Goal: Transaction & Acquisition: Purchase product/service

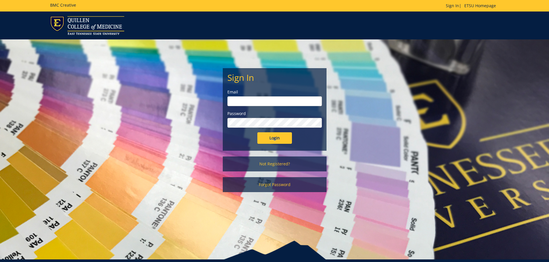
type input "[EMAIL_ADDRESS][DOMAIN_NAME]"
click at [270, 139] on input "Login" at bounding box center [274, 138] width 35 height 12
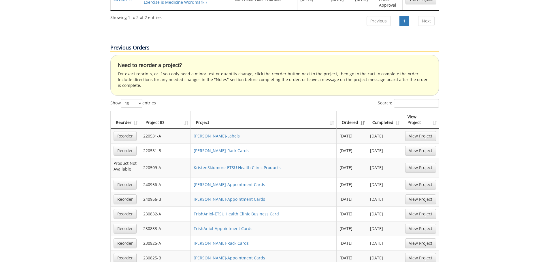
scroll to position [432, 0]
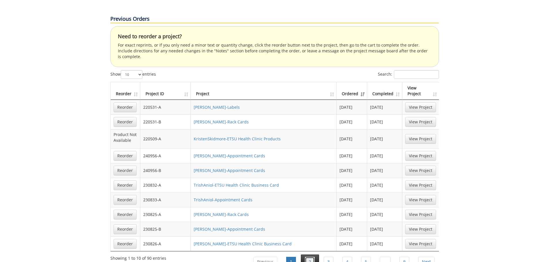
click at [308, 257] on link "2" at bounding box center [310, 262] width 10 height 10
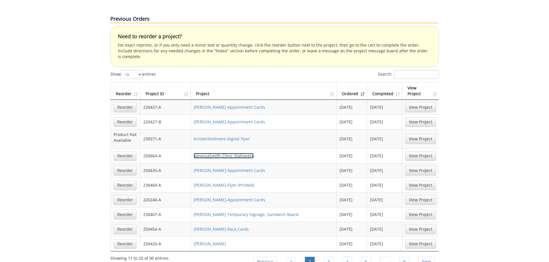
click at [207, 153] on link "VanessaSmith-Clinic Stationery" at bounding box center [224, 155] width 60 height 5
click at [125, 151] on link "Reorder" at bounding box center [124, 156] width 23 height 10
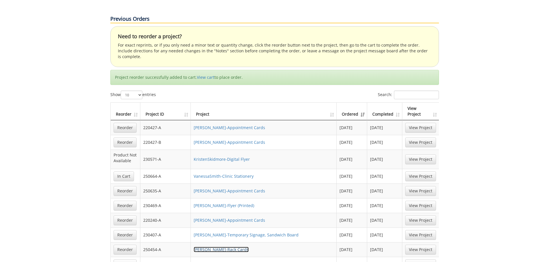
click at [215, 247] on link "[PERSON_NAME]-Rack Cards" at bounding box center [221, 249] width 55 height 5
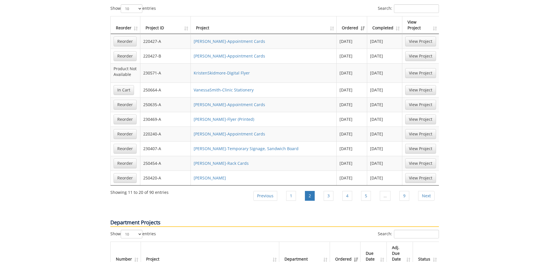
scroll to position [547, 0]
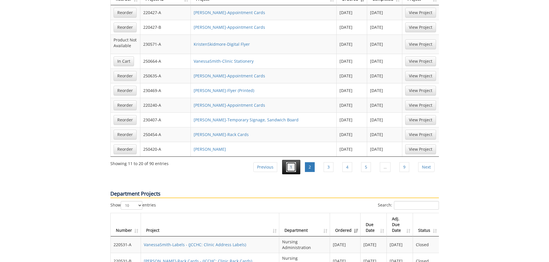
click at [291, 162] on link "1" at bounding box center [291, 167] width 10 height 10
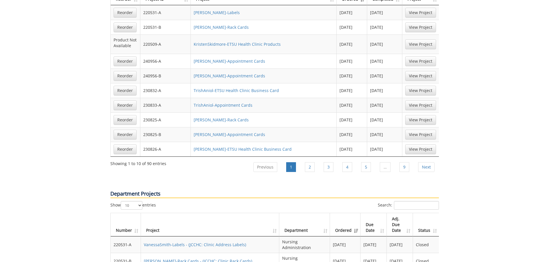
scroll to position [461, 0]
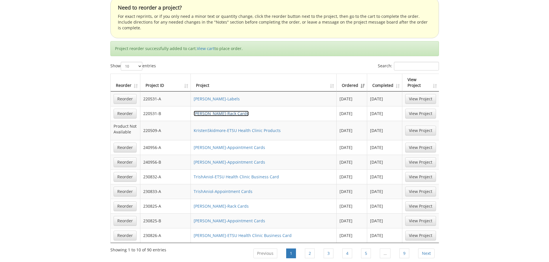
click at [217, 111] on link "VanessaSmith-Rack Cards" at bounding box center [221, 113] width 55 height 5
click at [125, 109] on link "Reorder" at bounding box center [124, 114] width 23 height 10
click at [219, 204] on link "VanessaSmith-Rack Cards" at bounding box center [221, 206] width 55 height 5
click at [307, 249] on link "2" at bounding box center [310, 254] width 10 height 10
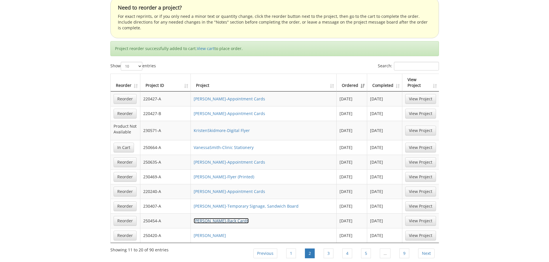
click at [223, 218] on link "VanessaSmith-Rack Cards" at bounding box center [221, 220] width 55 height 5
click at [329, 249] on link "3" at bounding box center [328, 254] width 10 height 10
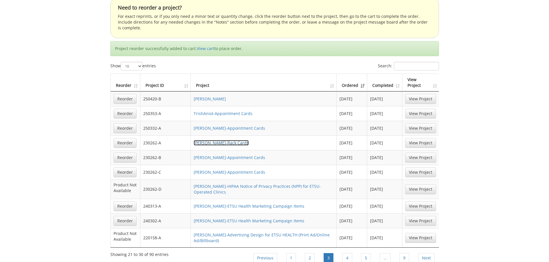
click at [221, 140] on link "[PERSON_NAME]-Rack Cards" at bounding box center [221, 142] width 55 height 5
click at [293, 253] on link "1" at bounding box center [291, 258] width 10 height 10
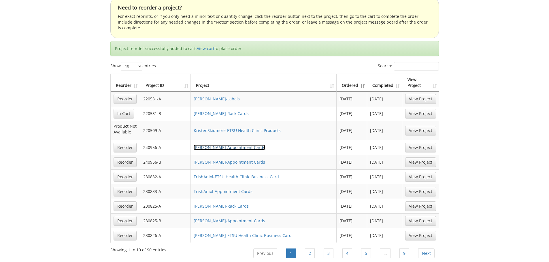
click at [210, 145] on link "VanessaSmith-Appointment Cards" at bounding box center [229, 147] width 71 height 5
click at [123, 143] on link "Reorder" at bounding box center [124, 148] width 23 height 10
click at [124, 158] on link "Reorder" at bounding box center [124, 163] width 23 height 10
click at [226, 160] on link "VanessaSmith-Appointment Cards" at bounding box center [229, 162] width 71 height 5
click at [222, 204] on link "[PERSON_NAME]-Rack Cards" at bounding box center [221, 206] width 55 height 5
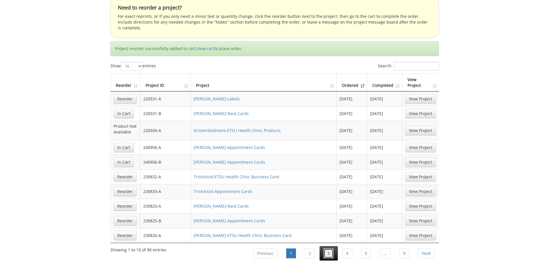
click at [328, 249] on link "3" at bounding box center [328, 254] width 10 height 10
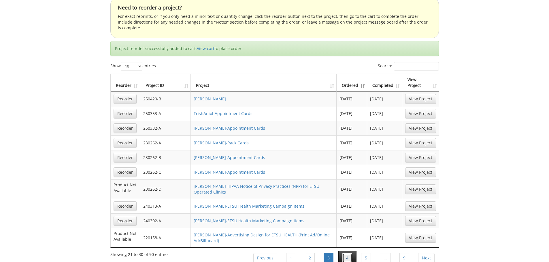
click at [344, 253] on link "4" at bounding box center [347, 258] width 10 height 10
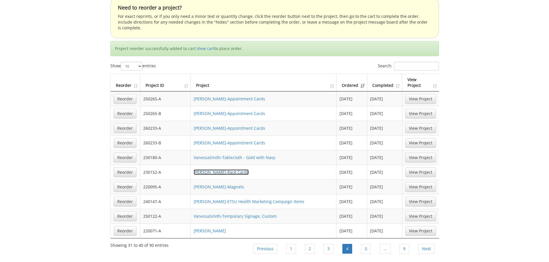
click at [216, 170] on link "[PERSON_NAME]-Rack Cards" at bounding box center [221, 172] width 55 height 5
click at [204, 170] on link "[PERSON_NAME]-Rack Cards" at bounding box center [221, 172] width 55 height 5
click at [367, 244] on link "5" at bounding box center [366, 249] width 10 height 10
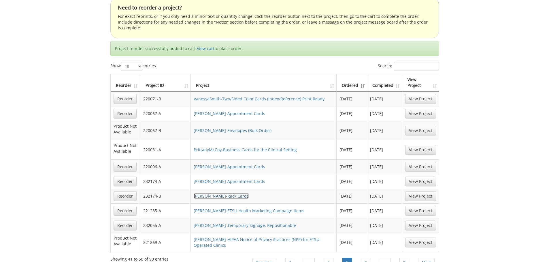
click at [219, 194] on link "[PERSON_NAME]-Rack Cards" at bounding box center [221, 196] width 55 height 5
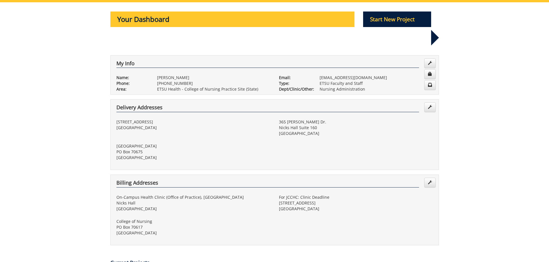
scroll to position [0, 0]
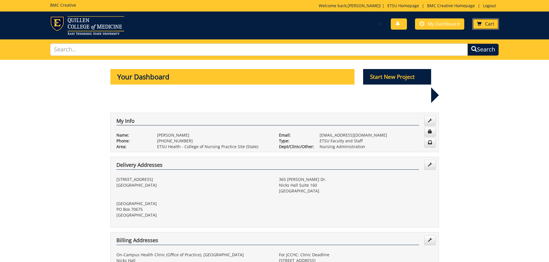
click at [480, 26] on link "Cart" at bounding box center [485, 23] width 26 height 11
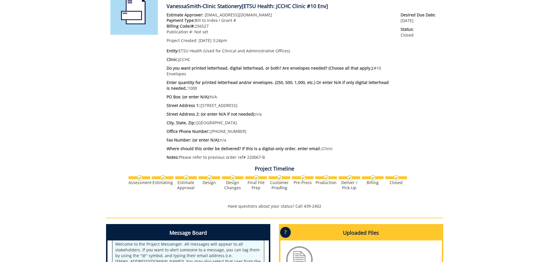
scroll to position [115, 0]
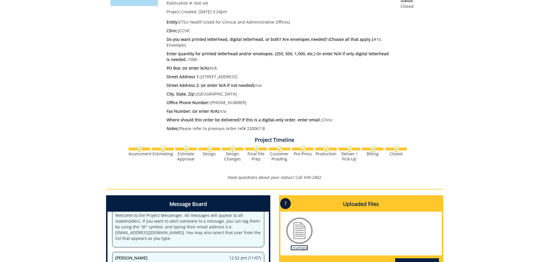
click at [297, 248] on link "Envelope" at bounding box center [299, 247] width 18 height 5
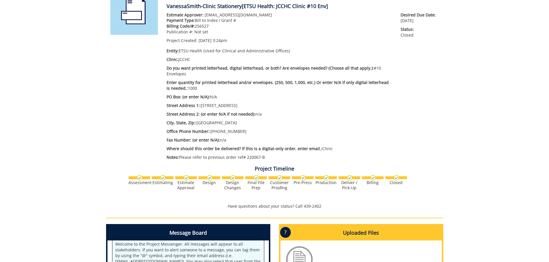
scroll to position [58, 0]
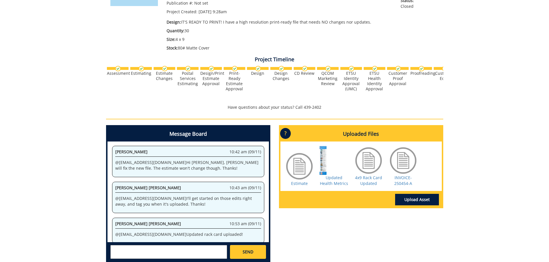
scroll to position [144, 0]
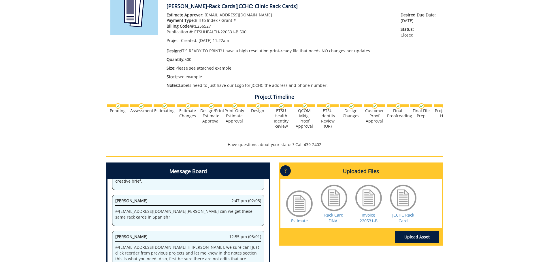
scroll to position [115, 0]
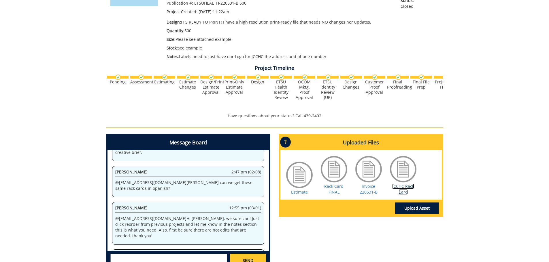
click at [399, 187] on link "JCCHC Rack Card" at bounding box center [403, 189] width 22 height 11
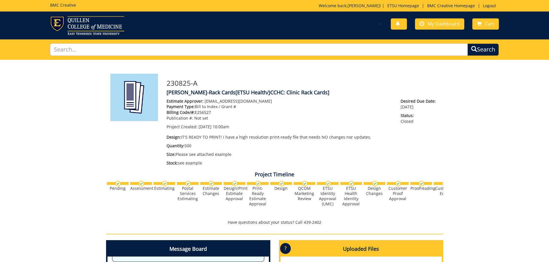
scroll to position [86, 0]
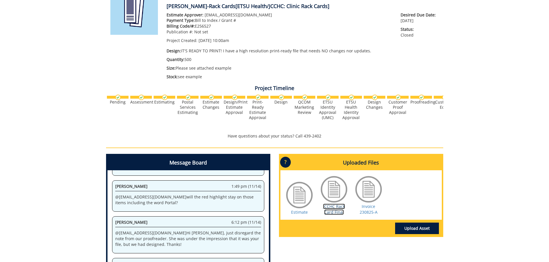
click at [337, 210] on link "JCCHC Rack Card Final" at bounding box center [334, 209] width 22 height 11
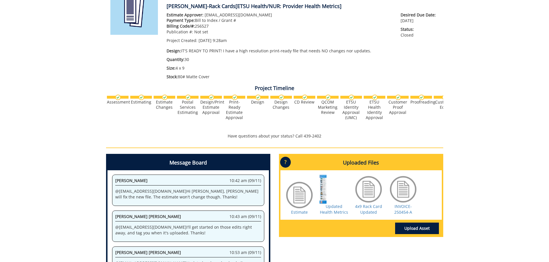
scroll to position [115, 0]
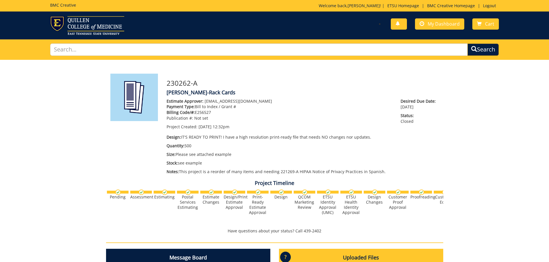
scroll to position [115, 0]
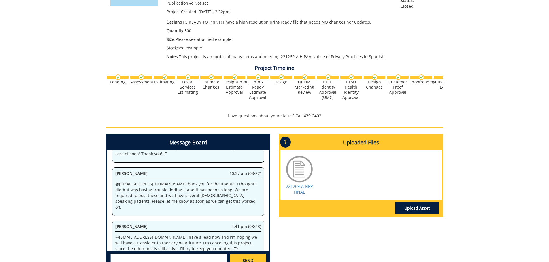
click at [306, 190] on div "221269-A NPP FINAL" at bounding box center [299, 175] width 29 height 40
click at [297, 186] on link "221269-A NPP FINAL" at bounding box center [299, 189] width 27 height 11
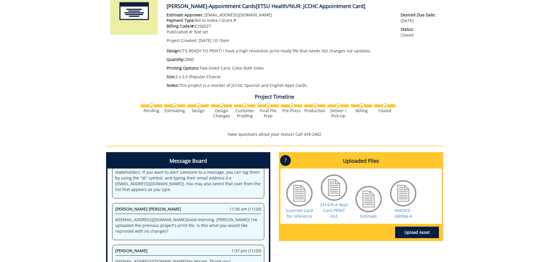
scroll to position [115, 0]
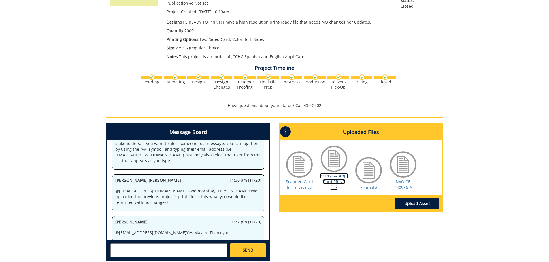
click at [331, 183] on link "231478-A Appt Card PRINT FILE" at bounding box center [334, 181] width 28 height 17
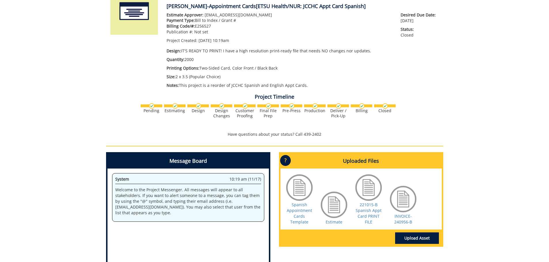
scroll to position [115, 0]
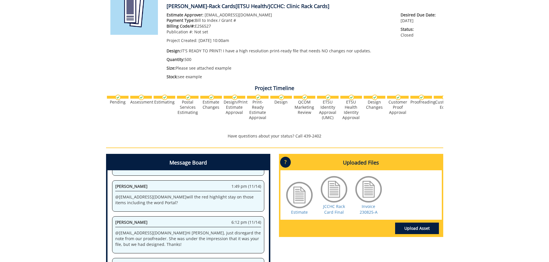
scroll to position [144, 0]
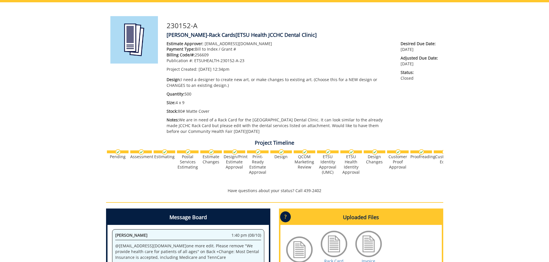
scroll to position [86, 0]
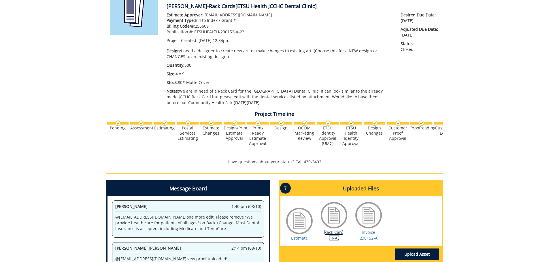
click at [333, 233] on link "Rack Card FINAL" at bounding box center [333, 235] width 19 height 11
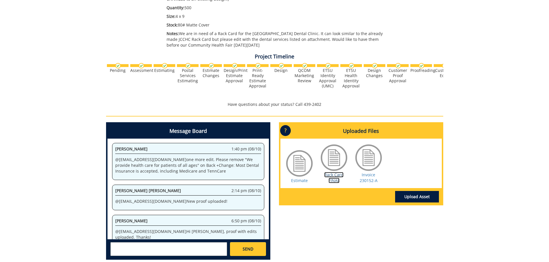
scroll to position [173, 0]
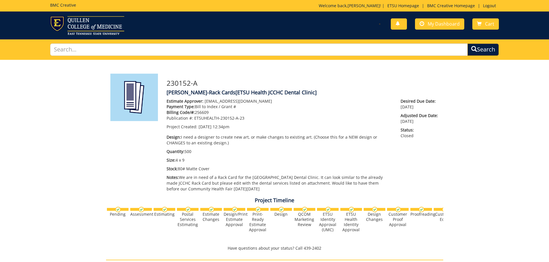
scroll to position [115, 0]
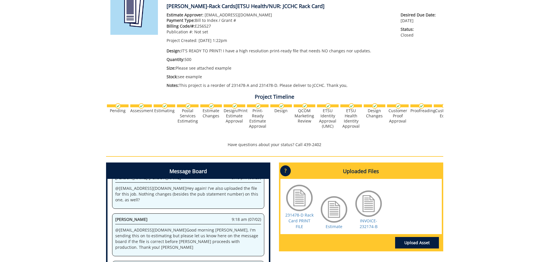
scroll to position [115, 0]
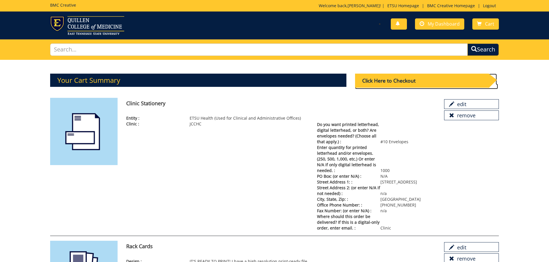
click at [416, 82] on div "Click Here to Checkout" at bounding box center [422, 81] width 134 height 14
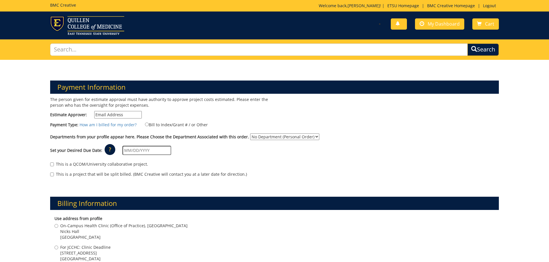
click at [112, 115] on input "Estimate Approver:" at bounding box center [118, 114] width 48 height 7
type input "smithvm1@etsu.edu"
type input "[STREET_ADDRESS]"
type input "Johnson City"
type input "37604"
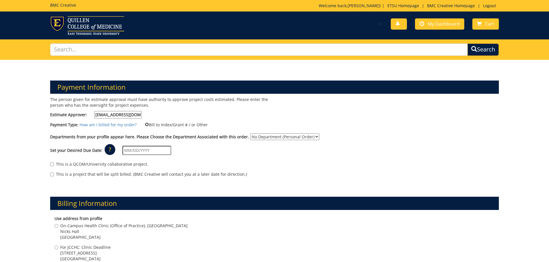
click at [145, 124] on input "Bill to Index/Grant # / or Other" at bounding box center [147, 125] width 4 height 4
radio input "true"
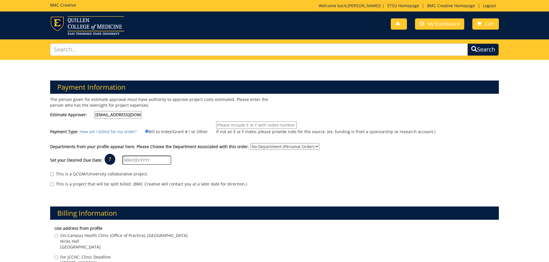
click at [234, 125] on input "If not an E or F index, please provide note for the source. (ex. funding is fro…" at bounding box center [256, 125] width 81 height 7
type input "10-65200-390014-760-74510-300-999-999-999"
click at [277, 146] on select "No Department (Personal Order) Nursing Administration" at bounding box center [284, 146] width 69 height 7
select select "126"
click at [250, 143] on select "No Department (Personal Order) Nursing Administration" at bounding box center [284, 146] width 69 height 7
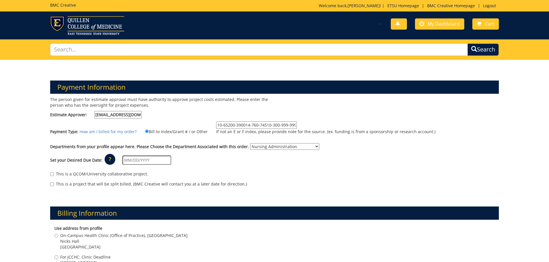
click at [132, 160] on input "text" at bounding box center [146, 160] width 49 height 9
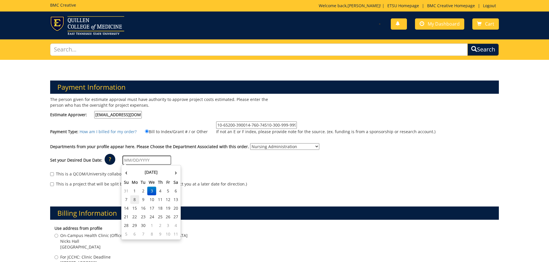
click at [132, 202] on td "8" at bounding box center [134, 200] width 9 height 9
click at [132, 160] on input "09/08/2025" at bounding box center [146, 160] width 49 height 9
click at [160, 201] on td "11" at bounding box center [160, 200] width 8 height 9
type input "[DATE]"
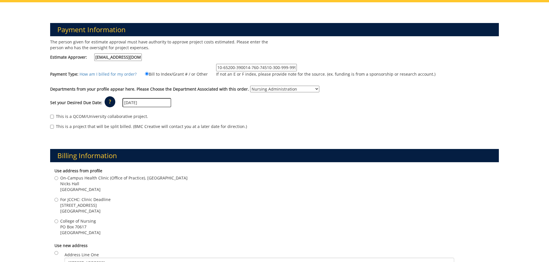
scroll to position [86, 0]
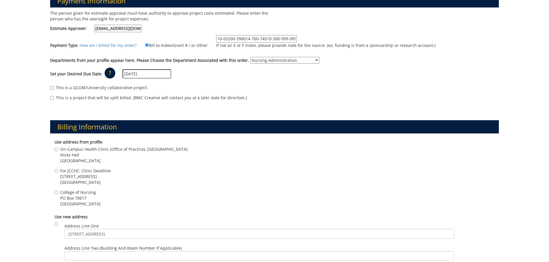
click at [53, 172] on div "Use address from profile On-Campus Health Clinic (Office of Practice), PO Box 7…" at bounding box center [274, 173] width 449 height 75
click at [56, 171] on input "For JCCHC: Clinic Deadline 2151 Century Lane Johnson City , TN 37601" at bounding box center [56, 171] width 4 height 4
radio input "true"
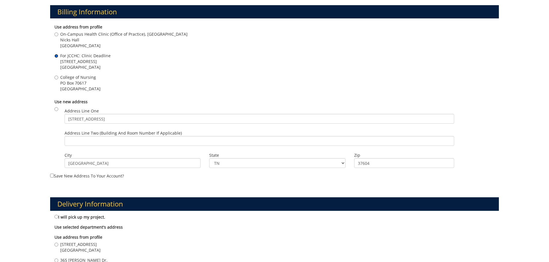
scroll to position [259, 0]
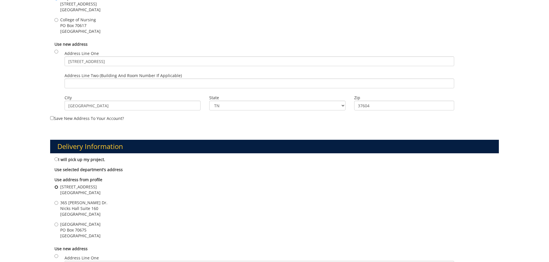
click at [57, 187] on input "2151 Century Lane Johnson City , TN 37601" at bounding box center [56, 187] width 4 height 4
radio input "true"
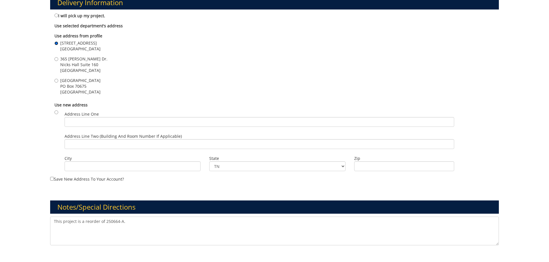
scroll to position [461, 0]
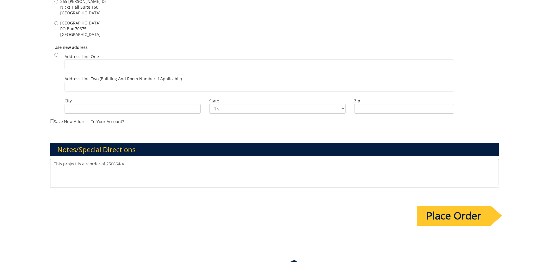
drag, startPoint x: 132, startPoint y: 165, endPoint x: 98, endPoint y: 166, distance: 34.9
click at [98, 166] on textarea "This project is a reorder of 250664-A." at bounding box center [274, 173] width 449 height 29
type textarea "This project is a reorder. I also could not find the Spanish Rack Cards. Please…"
click at [463, 219] on input "Place Order" at bounding box center [453, 216] width 73 height 20
